Goal: Information Seeking & Learning: Check status

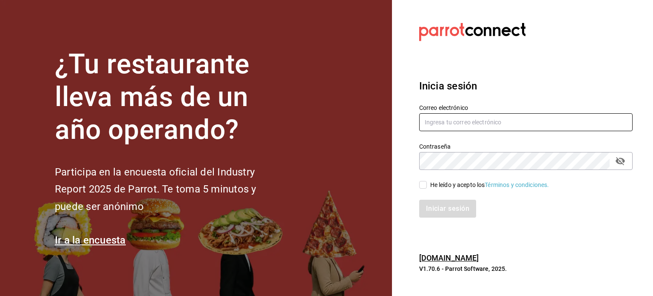
type input "yazaki@parrot.com"
click at [425, 186] on input "He leído y acepto los Términos y condiciones." at bounding box center [423, 185] width 8 height 8
checkbox input "true"
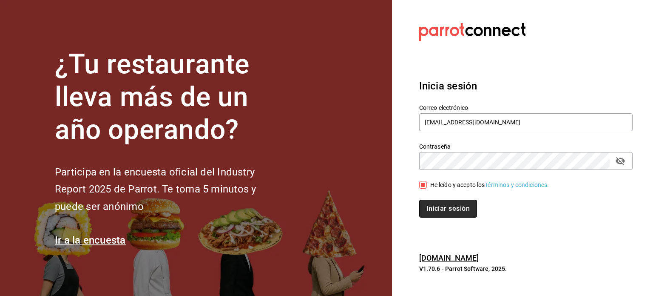
click at [445, 209] on button "Iniciar sesión" at bounding box center [448, 209] width 58 height 18
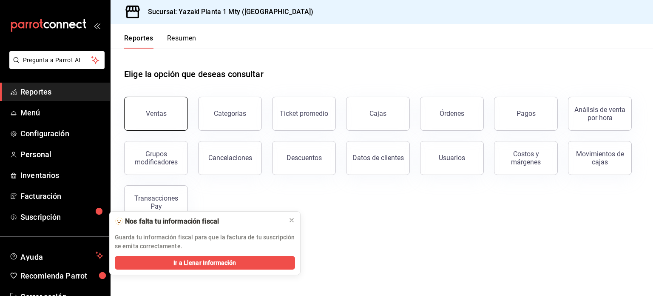
click at [164, 97] on div "Ventas" at bounding box center [151, 108] width 74 height 44
click at [175, 122] on button "Ventas" at bounding box center [156, 114] width 64 height 34
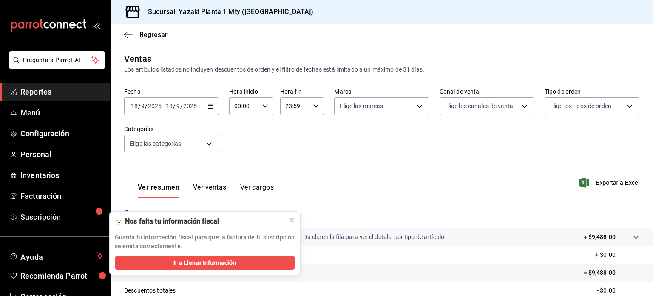
click at [208, 106] on icon "button" at bounding box center [211, 106] width 6 height 6
click at [291, 223] on icon at bounding box center [291, 220] width 7 height 7
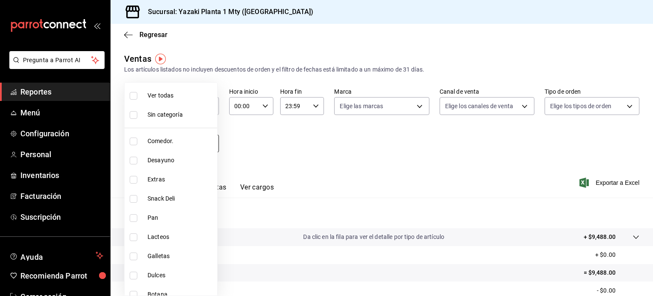
click at [211, 141] on body "Pregunta a Parrot AI Reportes Menú Configuración Personal Inventarios Facturaci…" at bounding box center [326, 148] width 653 height 296
click at [133, 143] on input "checkbox" at bounding box center [134, 141] width 8 height 8
checkbox input "true"
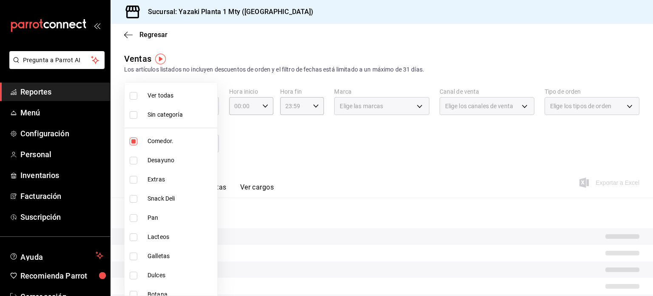
click at [132, 154] on li "Desayuno" at bounding box center [171, 160] width 93 height 19
type input "b2406fd6-3cc7-4249-91f5-76f69ebed61f,9435b595-cd81-41f8-af61-7164d5a42b13"
checkbox input "true"
click at [134, 170] on li "Extras" at bounding box center [171, 179] width 93 height 19
type input "b2406fd6-3cc7-4249-91f5-76f69ebed61f,9435b595-cd81-41f8-af61-7164d5a42b13,78913…"
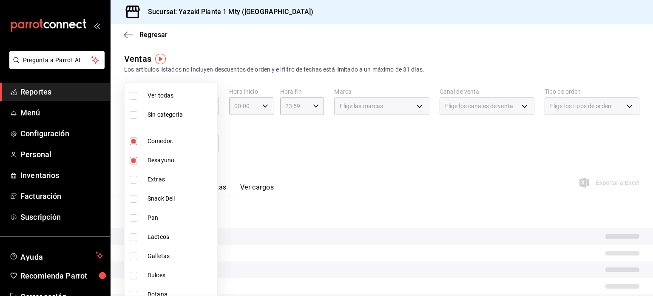
checkbox input "true"
click at [131, 203] on li "Snack Deli" at bounding box center [171, 198] width 93 height 19
type input "b2406fd6-3cc7-4249-91f5-76f69ebed61f,9435b595-cd81-41f8-af61-7164d5a42b13,78913…"
checkbox input "true"
click at [288, 183] on div at bounding box center [326, 148] width 653 height 296
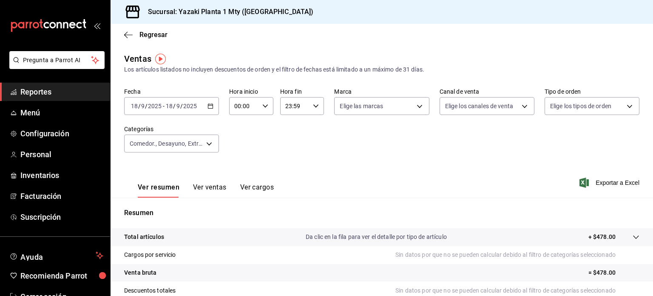
click at [214, 189] on button "Ver ventas" at bounding box center [210, 190] width 34 height 14
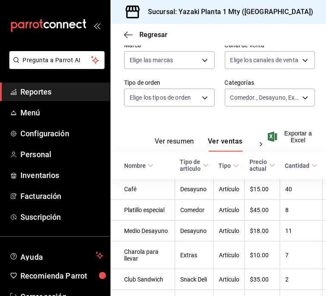
scroll to position [56, 0]
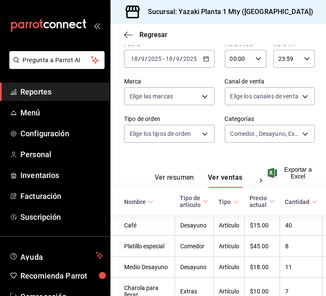
click at [207, 57] on div "[DATE] [DATE] - [DATE] [DATE]" at bounding box center [169, 59] width 91 height 18
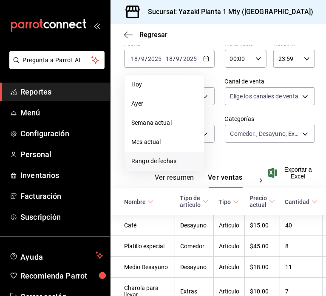
click at [170, 159] on span "Rango de fechas" at bounding box center [164, 161] width 66 height 9
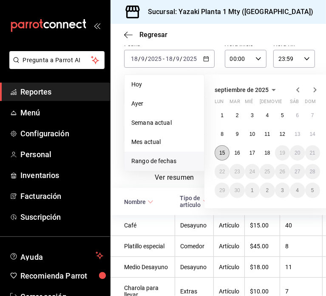
click at [226, 153] on button "15" at bounding box center [222, 152] width 15 height 15
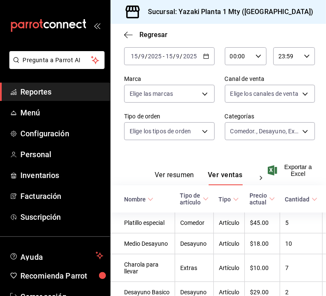
scroll to position [26, 0]
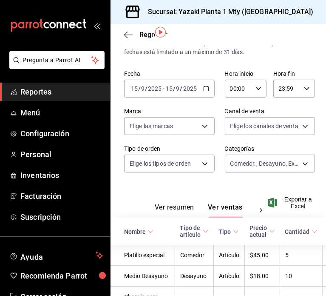
click at [204, 86] on \(Stroke\) "button" at bounding box center [206, 88] width 5 height 5
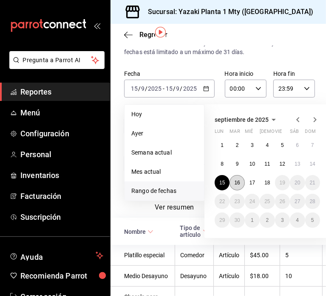
click at [233, 183] on button "16" at bounding box center [237, 182] width 15 height 15
click at [240, 184] on abbr "16" at bounding box center [237, 183] width 6 height 6
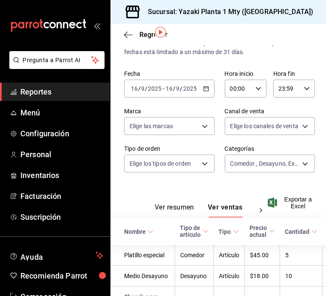
click at [240, 184] on div "Ver resumen Ver ventas Ver cargos Exportar a Excel" at bounding box center [219, 199] width 216 height 35
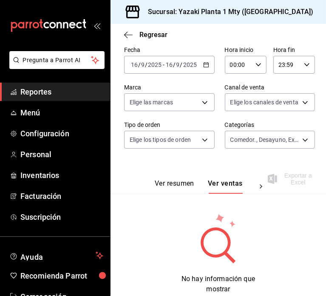
scroll to position [49, 0]
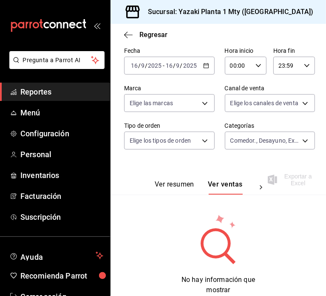
click at [204, 61] on div "[DATE] [DATE] - [DATE] [DATE]" at bounding box center [169, 66] width 91 height 18
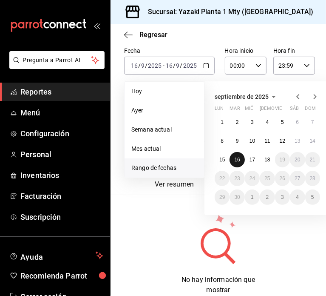
click at [238, 158] on abbr "16" at bounding box center [237, 160] width 6 height 6
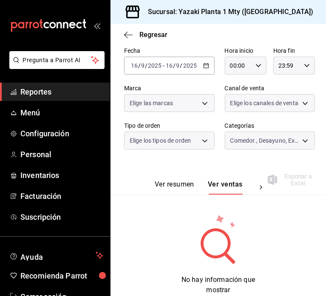
click at [238, 158] on div "Fecha [DATE] [DATE] - [DATE] [DATE] Hora inicio 00:00 Hora inicio Hora fin 23:5…" at bounding box center [218, 103] width 188 height 112
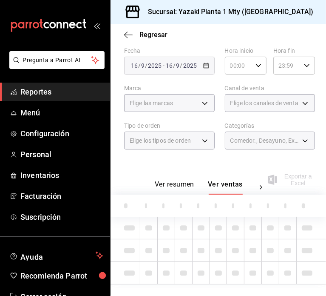
click at [238, 158] on div "Fecha [DATE] [DATE] - [DATE] [DATE] Hora inicio 00:00 Hora inicio Hora fin 23:5…" at bounding box center [218, 103] width 188 height 112
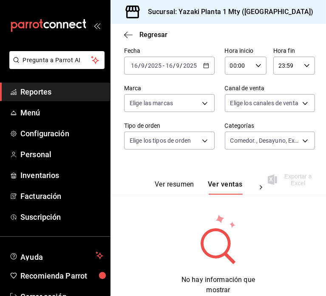
click at [205, 66] on icon "button" at bounding box center [206, 66] width 6 height 6
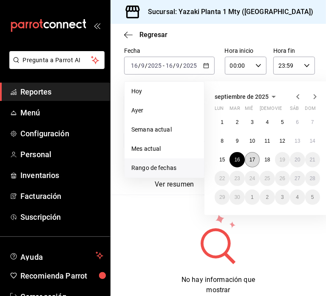
click at [253, 160] on abbr "17" at bounding box center [253, 160] width 6 height 6
click at [252, 160] on abbr "17" at bounding box center [253, 160] width 6 height 6
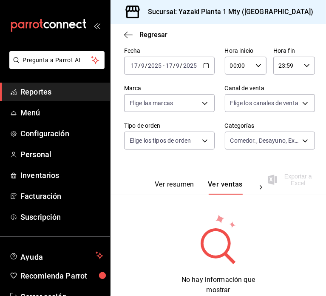
click at [252, 160] on div "Ver resumen Ver ventas Ver cargos Exportar a Excel" at bounding box center [219, 177] width 216 height 35
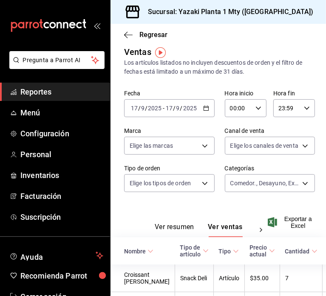
scroll to position [6, 0]
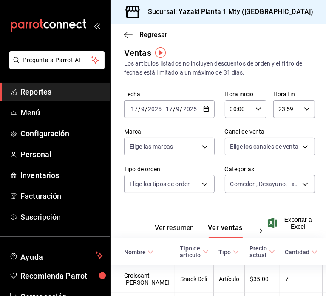
click at [206, 110] on div "[DATE] [DATE] - [DATE] [DATE]" at bounding box center [169, 109] width 91 height 18
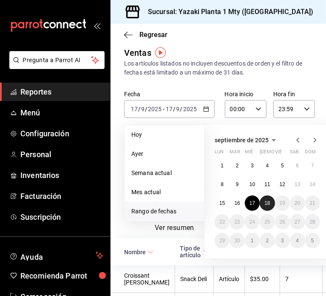
click at [269, 204] on abbr "18" at bounding box center [268, 203] width 6 height 6
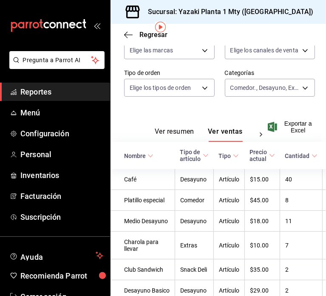
scroll to position [32, 0]
